Goal: Task Accomplishment & Management: Manage account settings

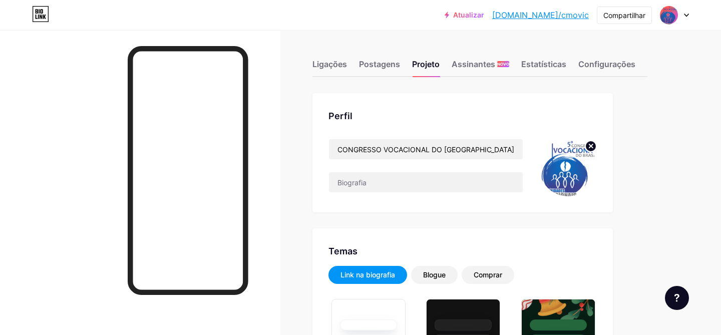
scroll to position [16, 0]
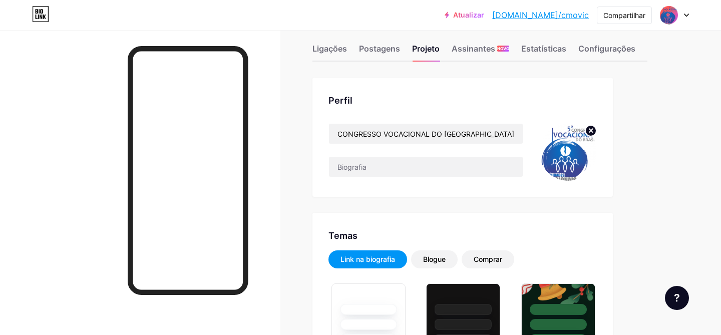
click at [559, 161] on img at bounding box center [568, 152] width 58 height 58
click at [568, 151] on img at bounding box center [568, 152] width 58 height 58
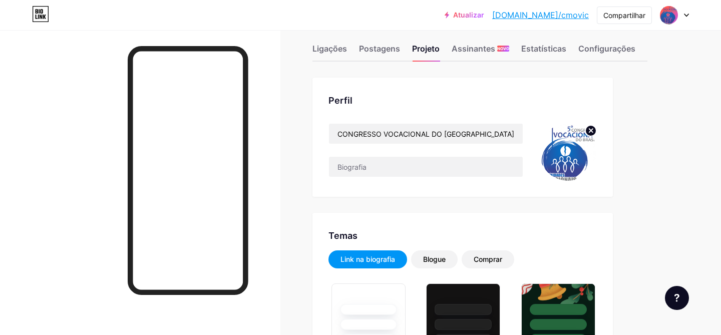
click at [589, 129] on icon at bounding box center [591, 131] width 4 height 4
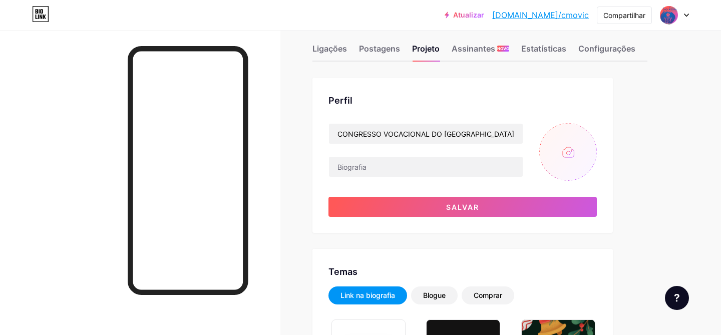
click at [567, 152] on input "file" at bounding box center [568, 152] width 58 height 58
click at [553, 163] on input "file" at bounding box center [568, 152] width 58 height 58
click at [571, 153] on input "file" at bounding box center [568, 152] width 58 height 58
type input "C:\fakepath\cvb.png"
click at [561, 149] on img at bounding box center [568, 152] width 58 height 58
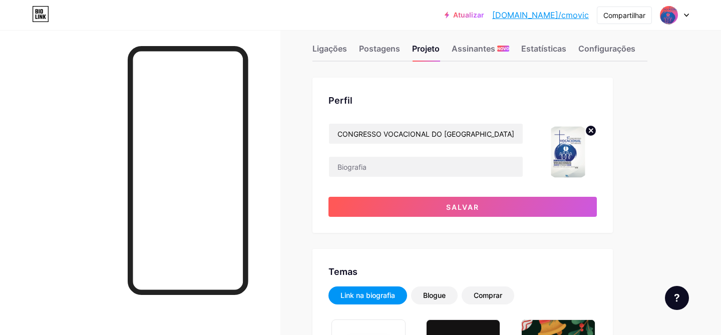
click at [560, 149] on img at bounding box center [568, 152] width 58 height 58
click at [559, 149] on img at bounding box center [568, 152] width 58 height 58
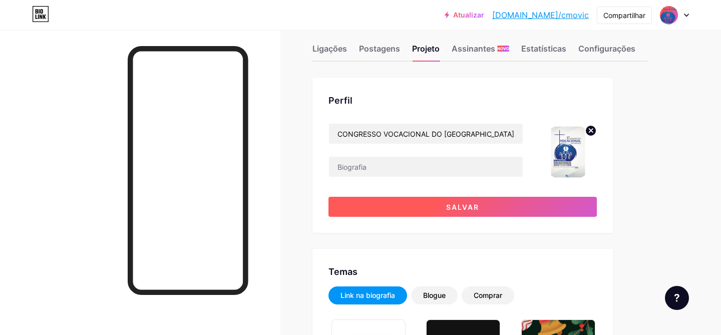
click at [497, 210] on button "Salvar" at bounding box center [463, 207] width 268 height 20
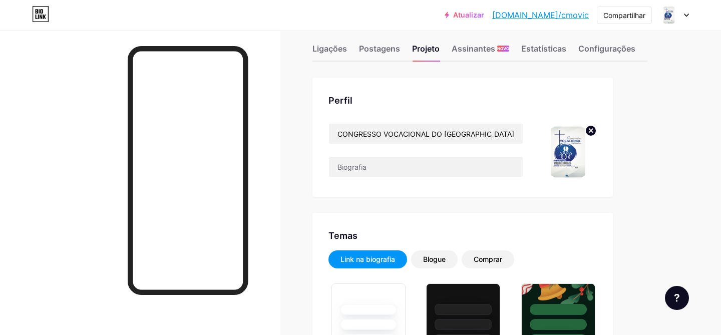
click at [559, 162] on img at bounding box center [568, 152] width 58 height 58
click at [570, 150] on img at bounding box center [568, 152] width 58 height 58
click at [588, 132] on circle at bounding box center [590, 130] width 11 height 11
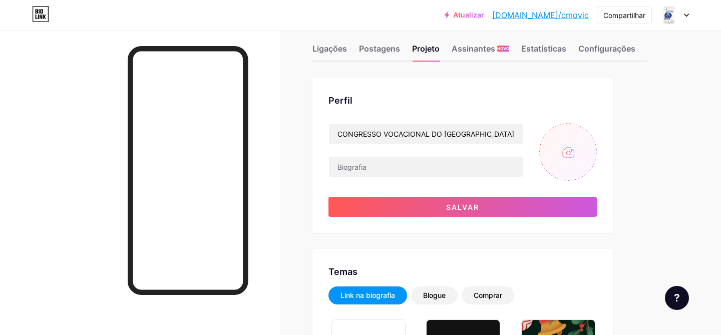
click at [573, 153] on input "file" at bounding box center [568, 152] width 58 height 58
